Goal: Contribute content: Add original content to the website for others to see

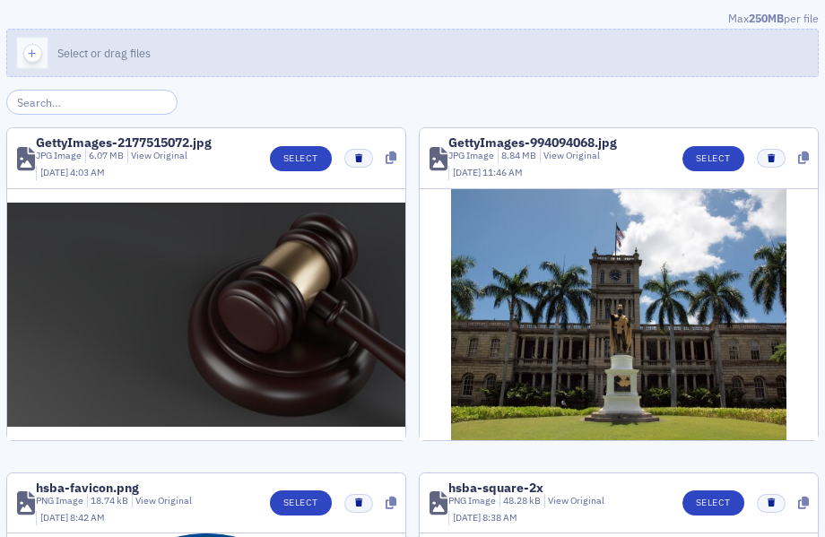
click at [301, 47] on button "Select or drag files" at bounding box center [412, 53] width 813 height 48
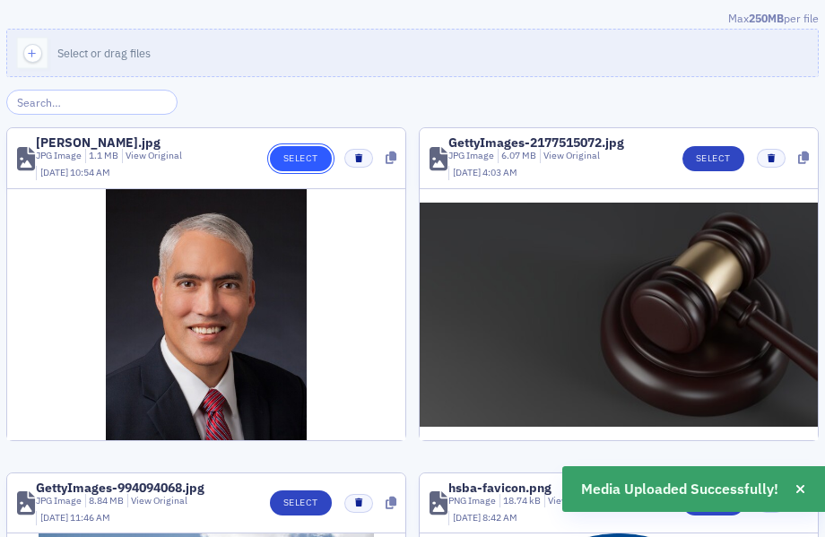
click at [288, 162] on button "Select" at bounding box center [301, 158] width 62 height 25
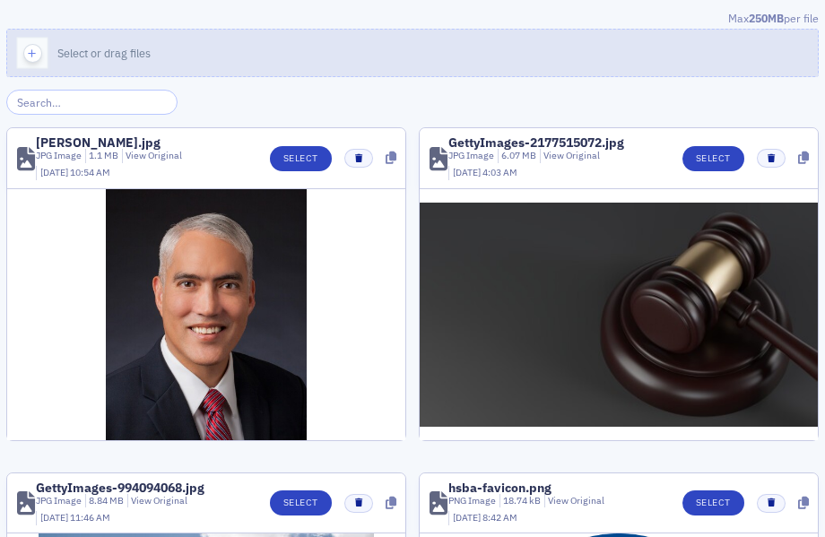
click at [275, 54] on button "Select or drag files" at bounding box center [412, 53] width 813 height 48
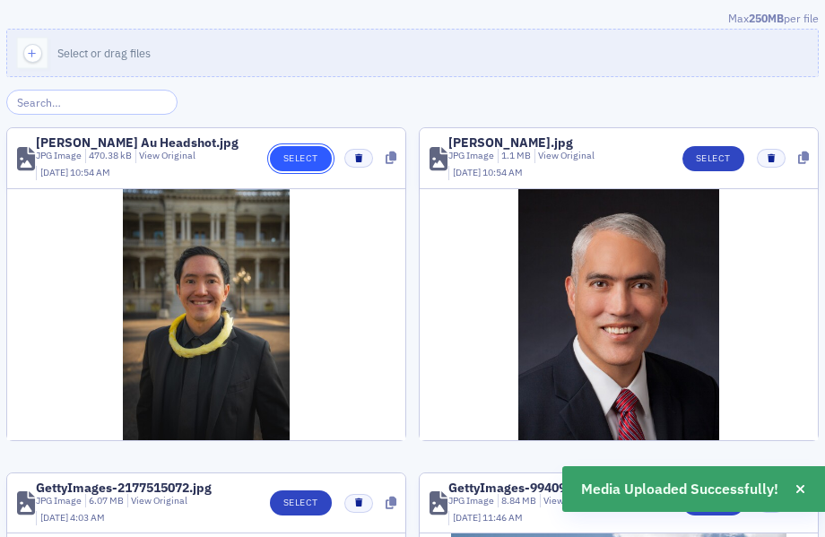
click at [295, 168] on button "Select" at bounding box center [301, 158] width 62 height 25
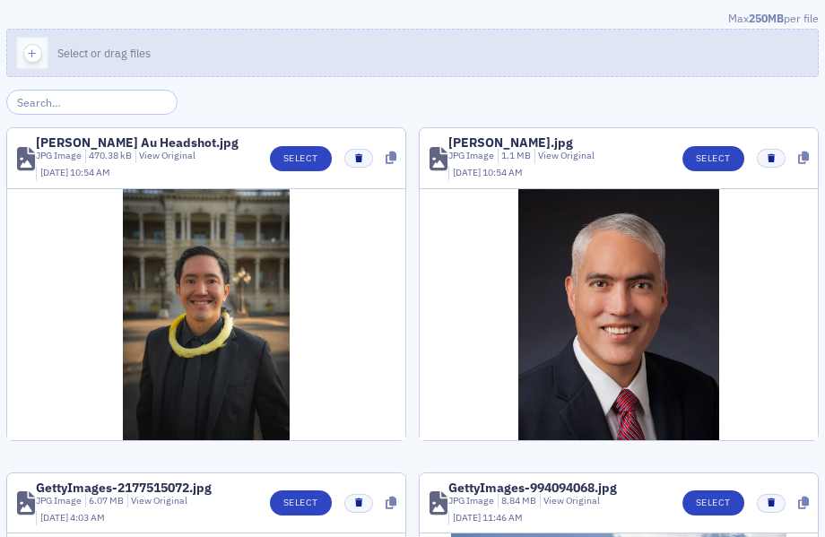
click at [257, 45] on button "Select or drag files" at bounding box center [412, 53] width 813 height 48
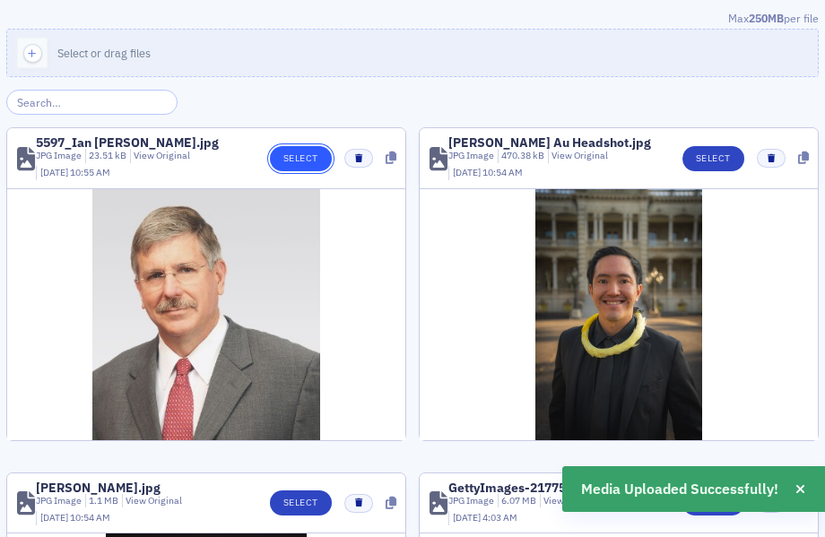
click at [279, 163] on button "Select" at bounding box center [301, 158] width 62 height 25
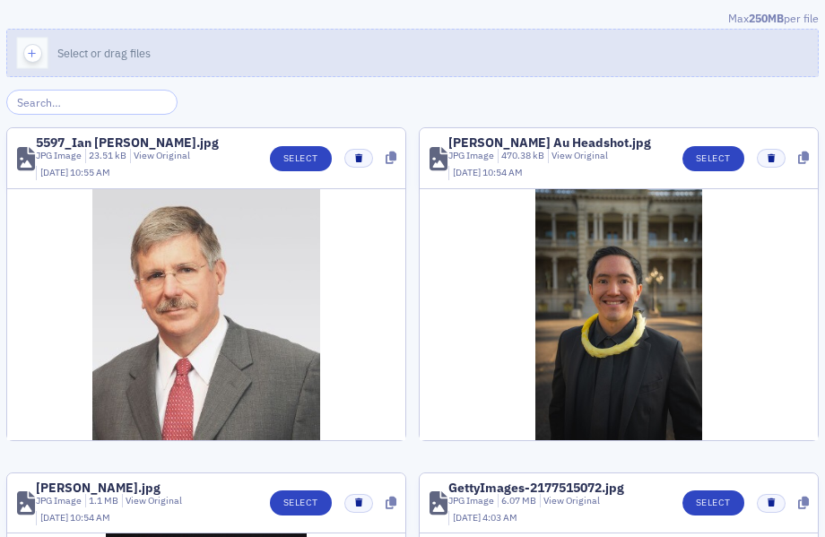
click at [288, 62] on button "Select or drag files" at bounding box center [412, 53] width 813 height 48
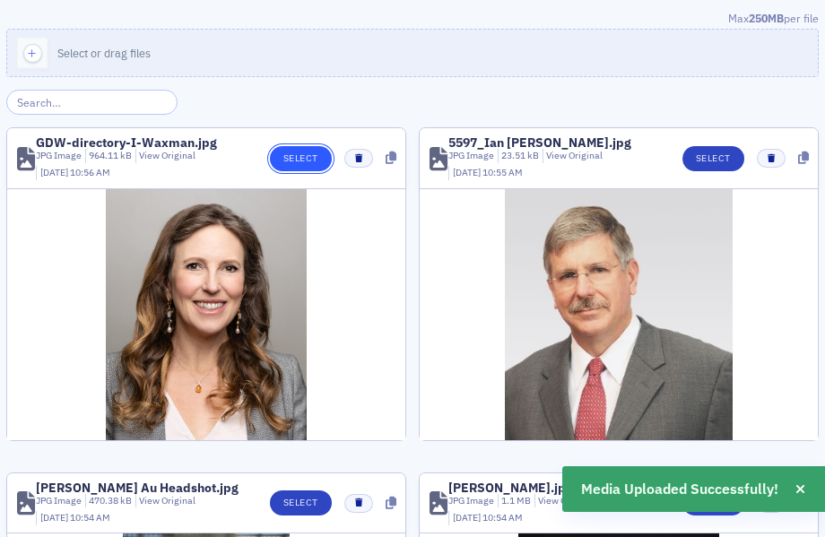
click at [306, 160] on button "Select" at bounding box center [301, 158] width 62 height 25
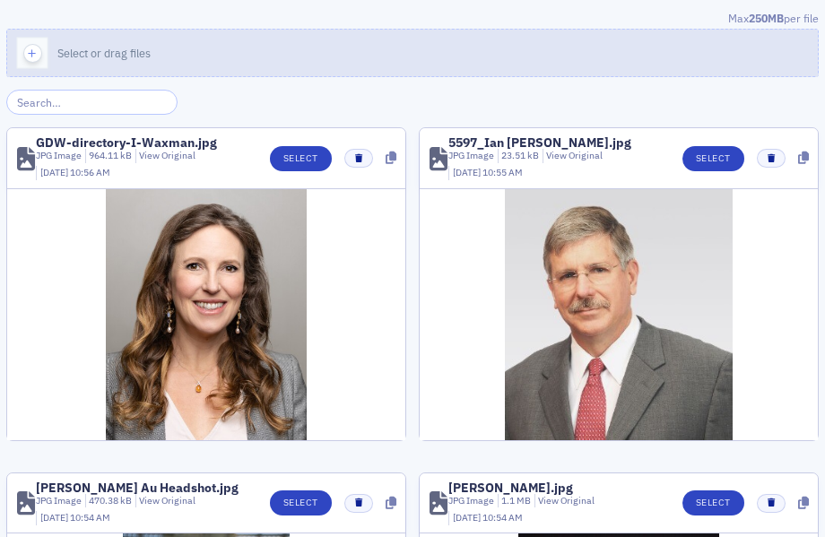
click at [125, 58] on span "Select or drag files" at bounding box center [103, 53] width 93 height 14
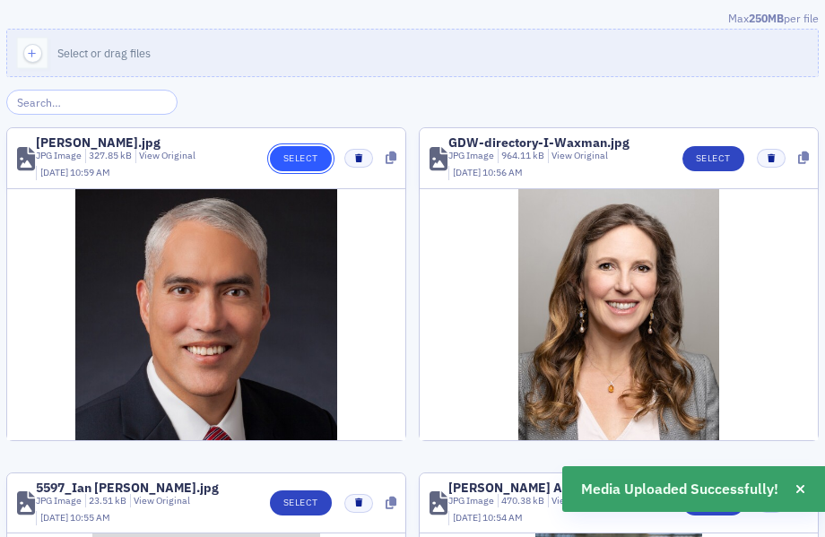
click at [301, 165] on button "Select" at bounding box center [301, 158] width 62 height 25
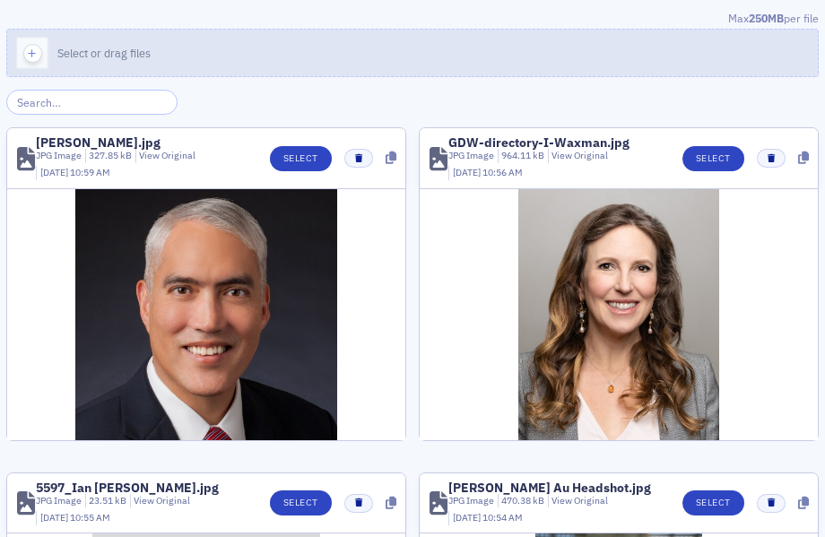
click at [410, 53] on button "Select or drag files" at bounding box center [412, 53] width 813 height 48
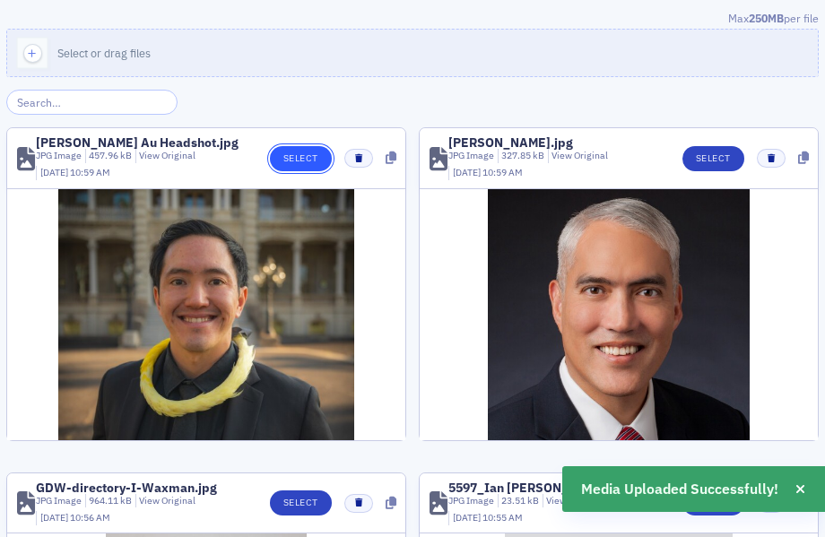
click at [310, 160] on button "Select" at bounding box center [301, 158] width 62 height 25
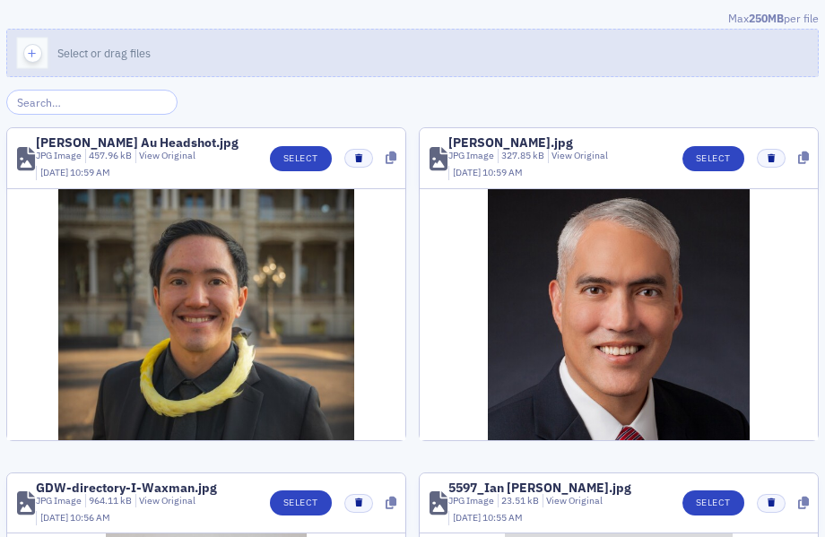
click at [377, 37] on button "Select or drag files" at bounding box center [412, 53] width 813 height 48
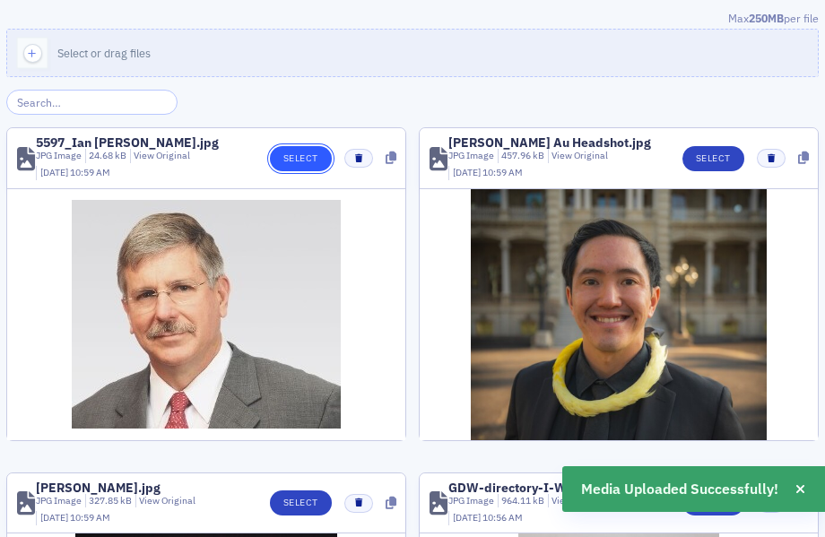
click at [311, 156] on button "Select" at bounding box center [301, 158] width 62 height 25
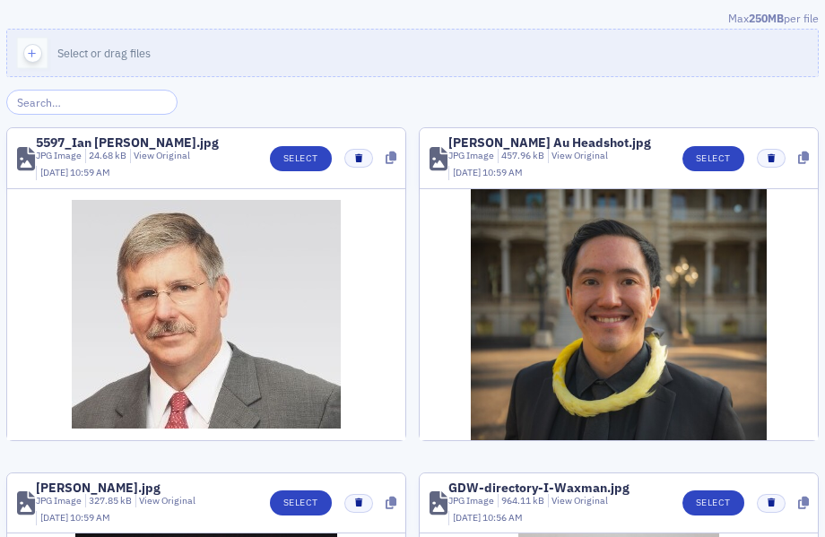
click at [321, 53] on button "Select or drag files" at bounding box center [412, 53] width 813 height 48
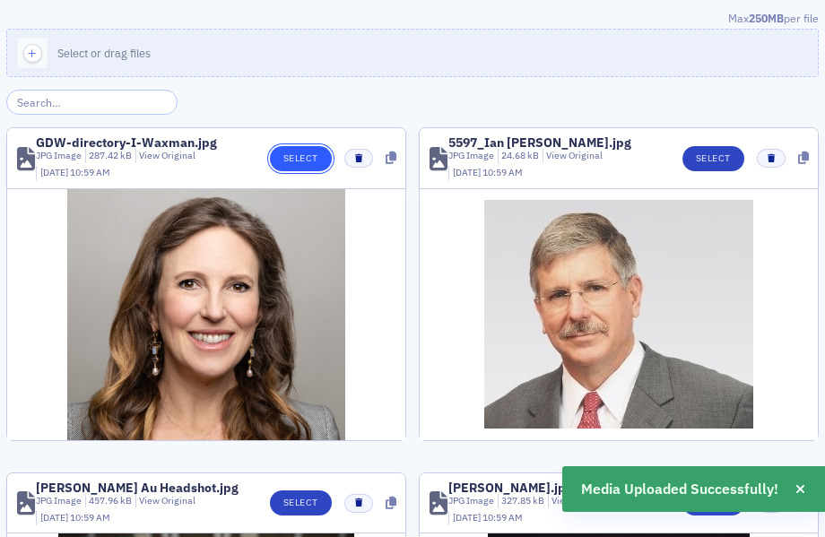
click at [300, 155] on button "Select" at bounding box center [301, 158] width 62 height 25
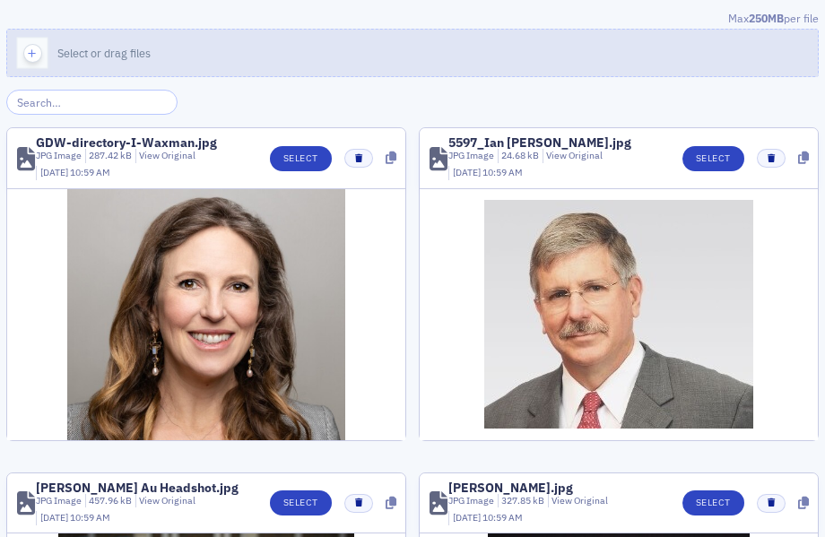
click at [331, 53] on button "Select or drag files" at bounding box center [412, 53] width 813 height 48
click at [152, 65] on button "Select or drag files" at bounding box center [412, 53] width 813 height 48
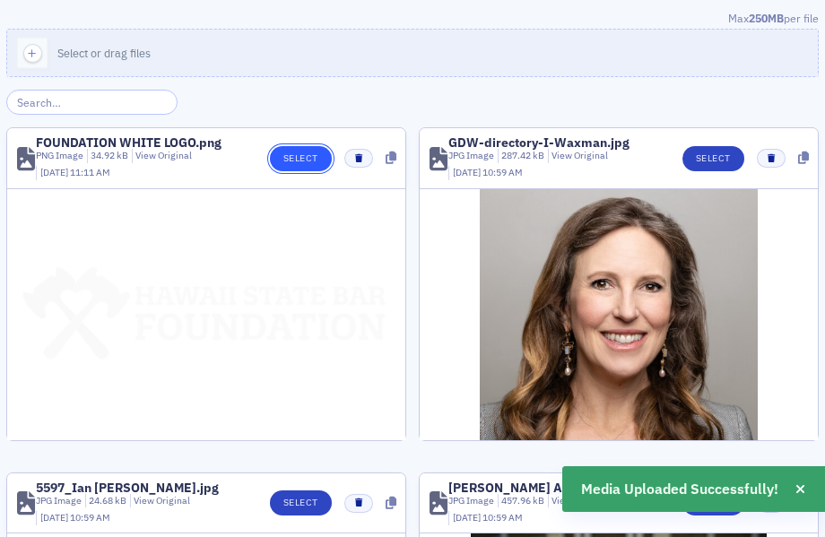
click at [314, 163] on button "Select" at bounding box center [301, 158] width 62 height 25
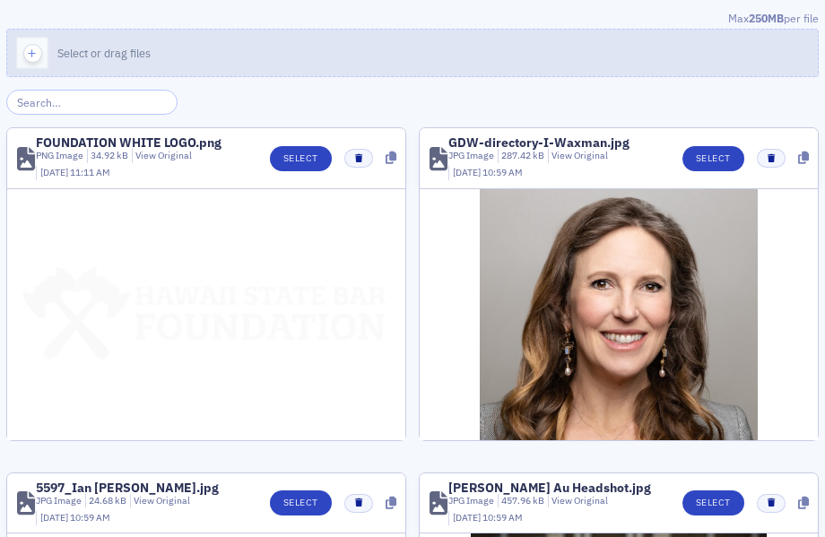
click at [215, 48] on button "Select or drag files" at bounding box center [412, 53] width 813 height 48
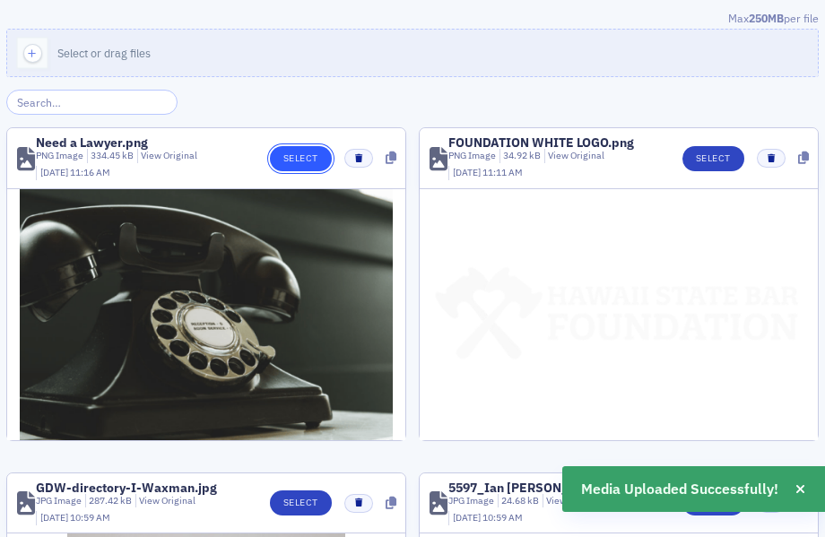
click at [307, 159] on button "Select" at bounding box center [301, 158] width 62 height 25
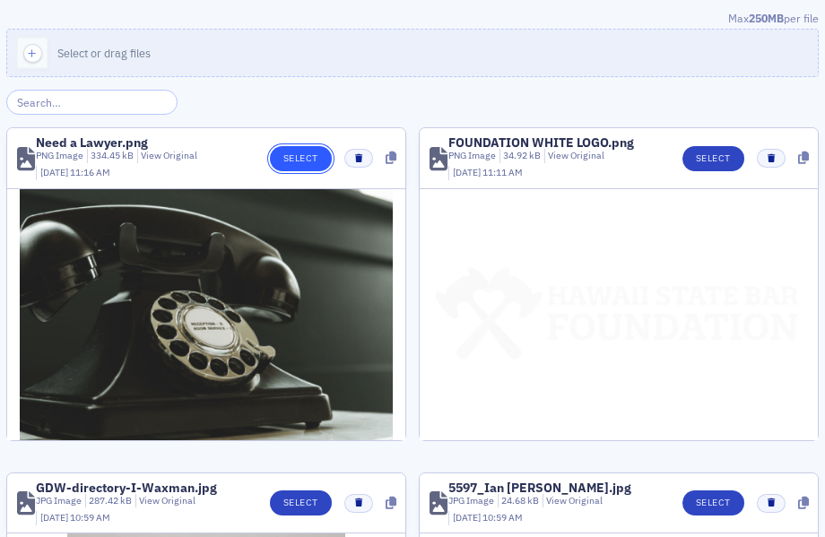
click at [298, 157] on button "Select" at bounding box center [301, 158] width 62 height 25
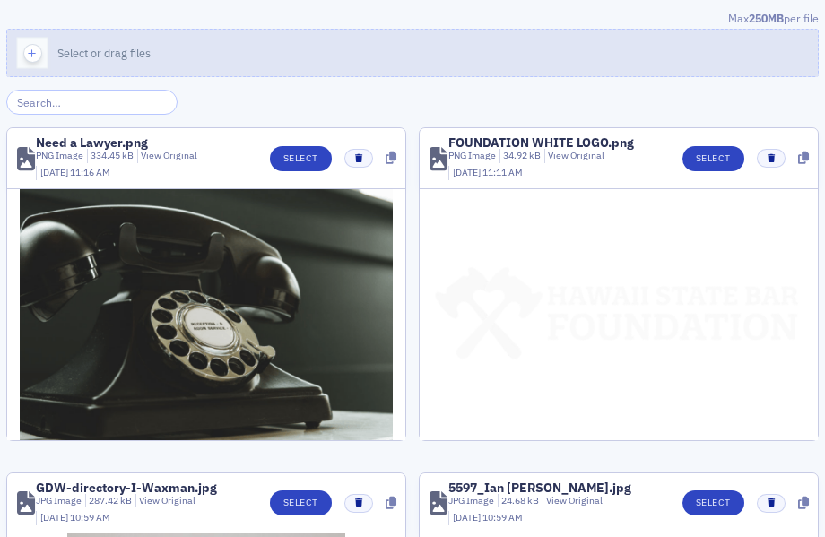
click at [346, 54] on button "Select or drag files" at bounding box center [412, 53] width 813 height 48
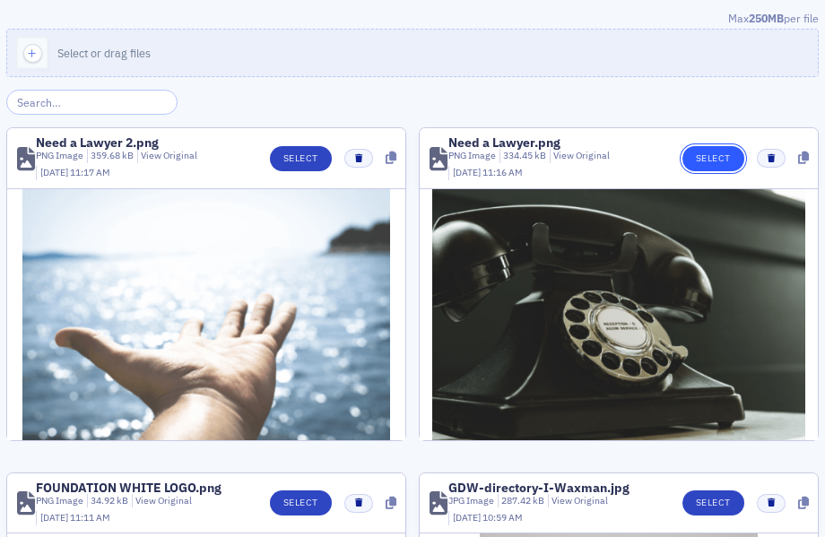
click at [704, 155] on button "Select" at bounding box center [714, 158] width 62 height 25
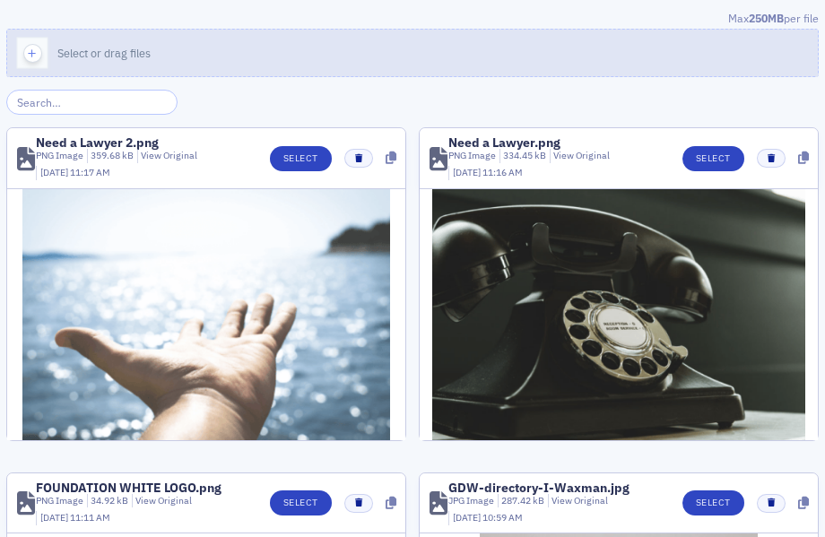
click at [276, 46] on button "Select or drag files" at bounding box center [412, 53] width 813 height 48
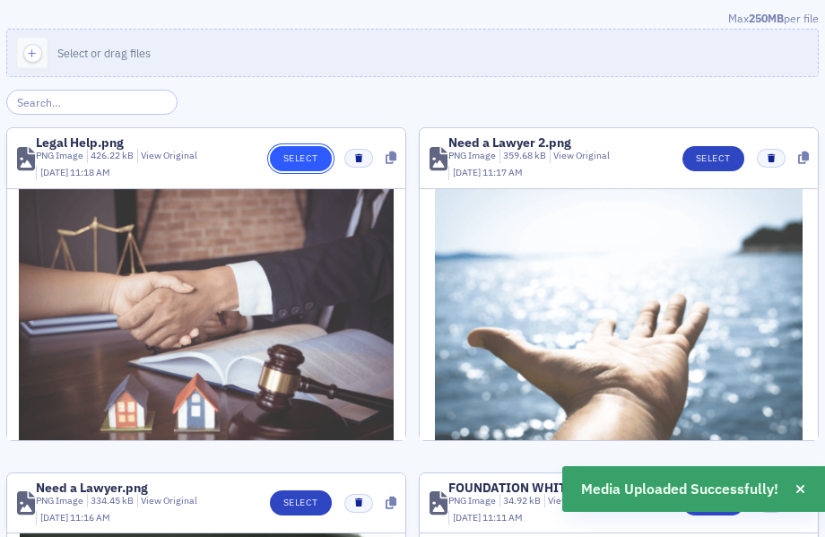
click at [306, 154] on button "Select" at bounding box center [301, 158] width 62 height 25
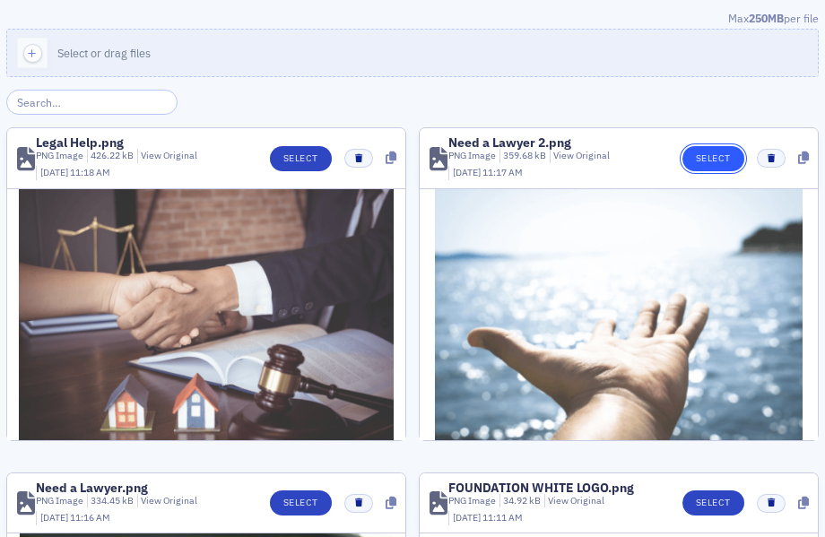
click at [707, 152] on button "Select" at bounding box center [714, 158] width 62 height 25
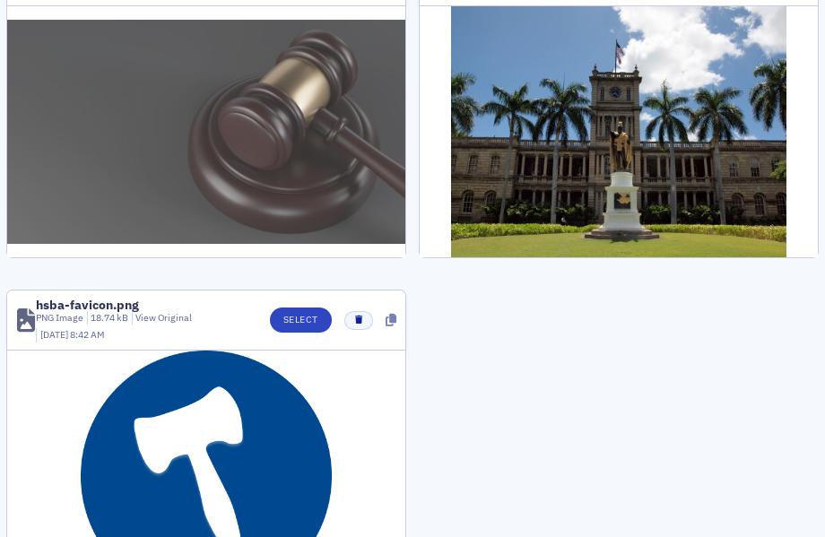
scroll to position [2175, 0]
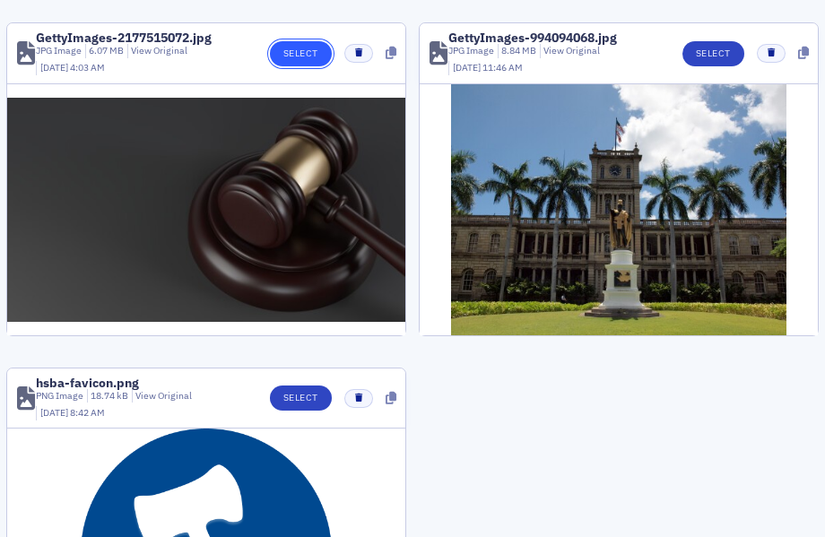
click at [311, 41] on button "Select" at bounding box center [301, 53] width 62 height 25
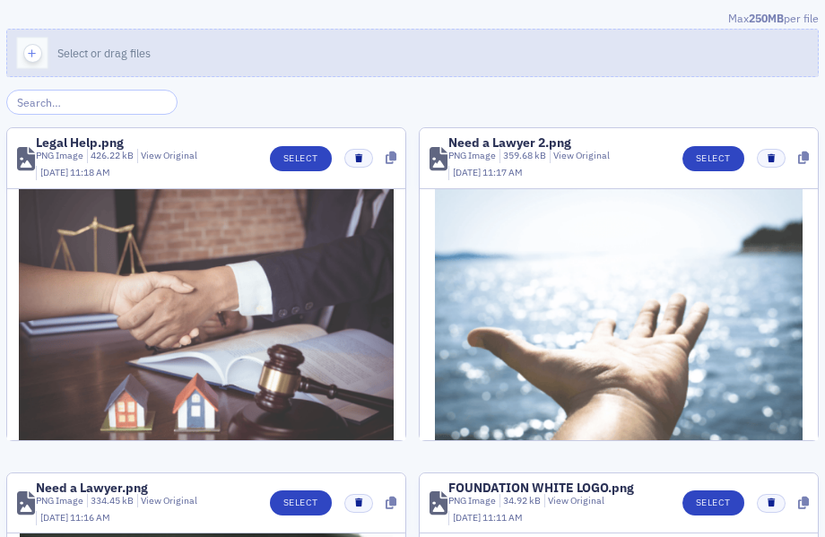
click at [323, 56] on button "Select or drag files" at bounding box center [412, 53] width 813 height 48
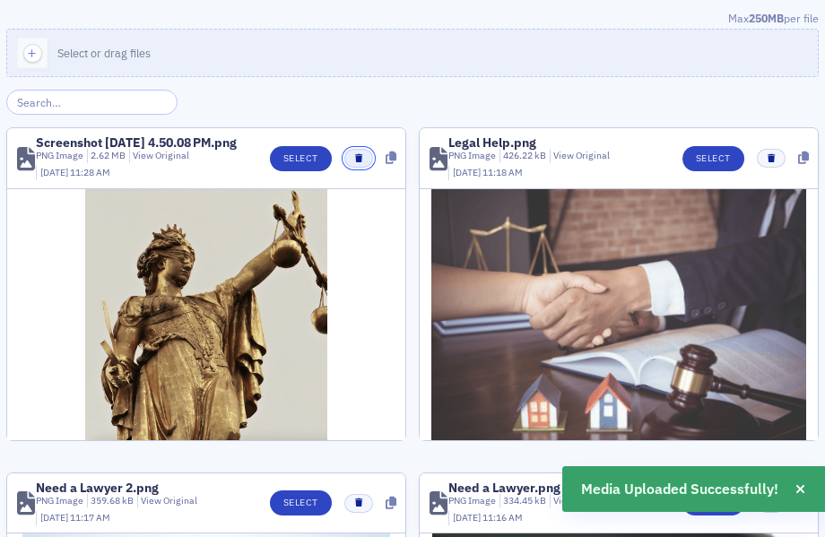
click at [361, 162] on icon "button" at bounding box center [358, 158] width 7 height 8
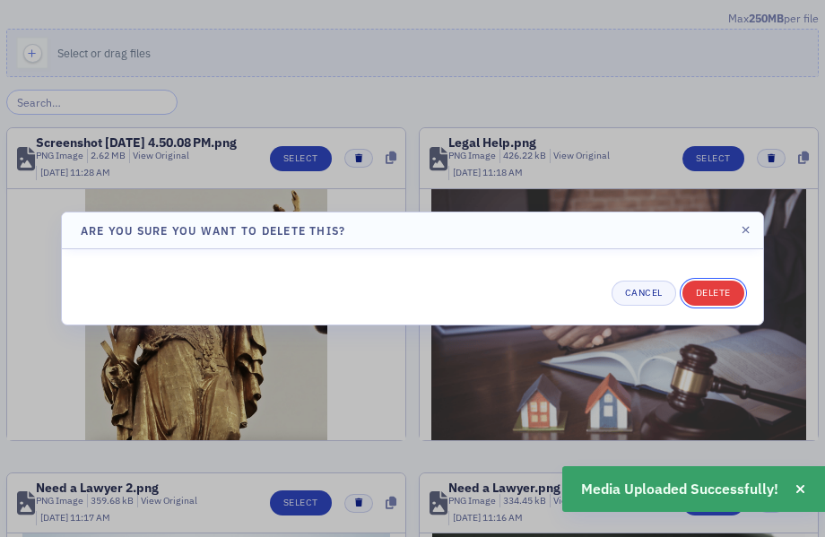
click at [717, 304] on button "Delete" at bounding box center [714, 293] width 62 height 25
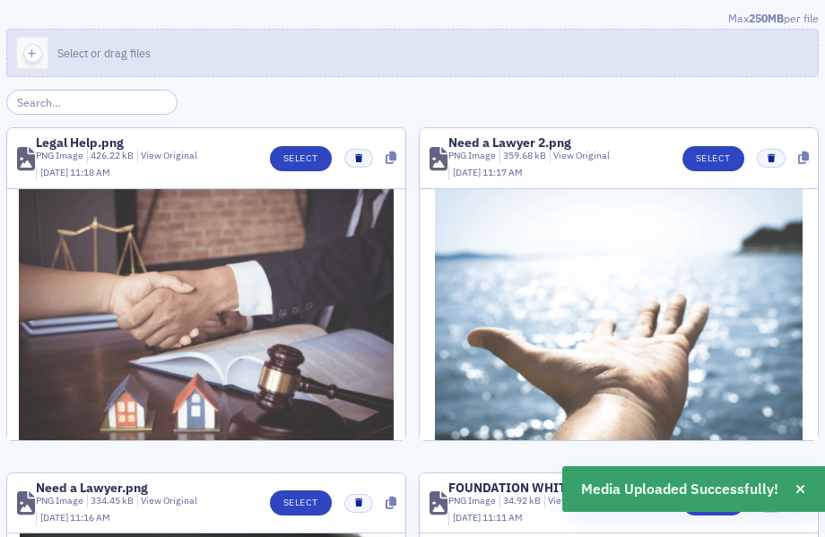
click at [559, 48] on button "Select or drag files" at bounding box center [412, 53] width 813 height 48
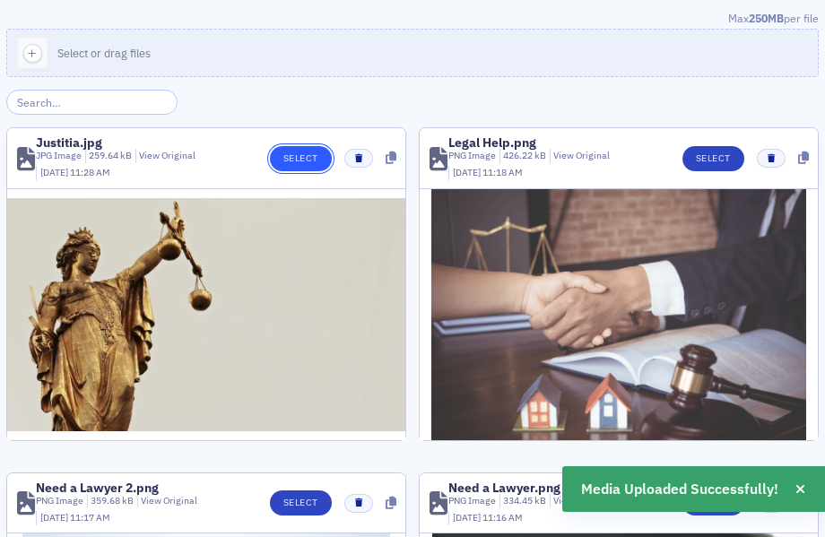
click at [295, 157] on button "Select" at bounding box center [301, 158] width 62 height 25
